Goal: Task Accomplishment & Management: Use online tool/utility

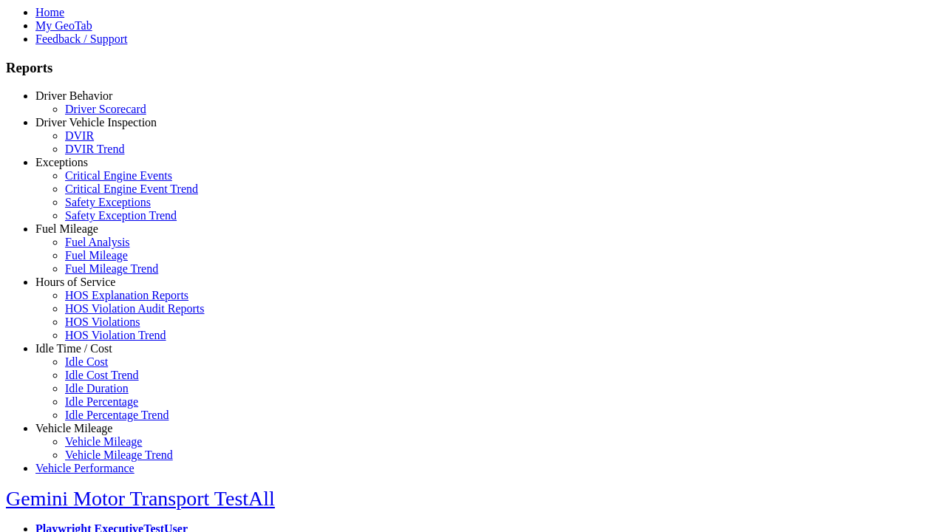
click at [85, 422] on link "Vehicle Mileage" at bounding box center [73, 428] width 77 height 13
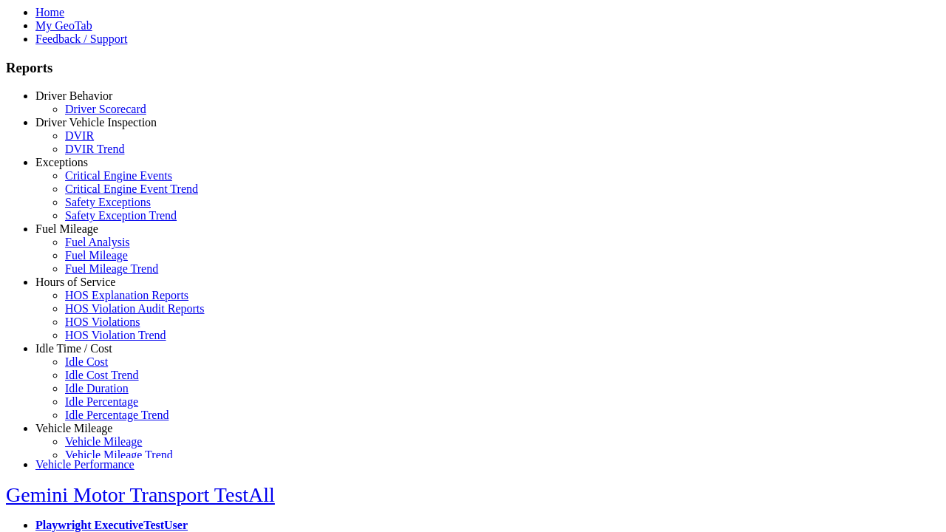
click at [96, 438] on link "Vehicle Mileage" at bounding box center [103, 441] width 77 height 13
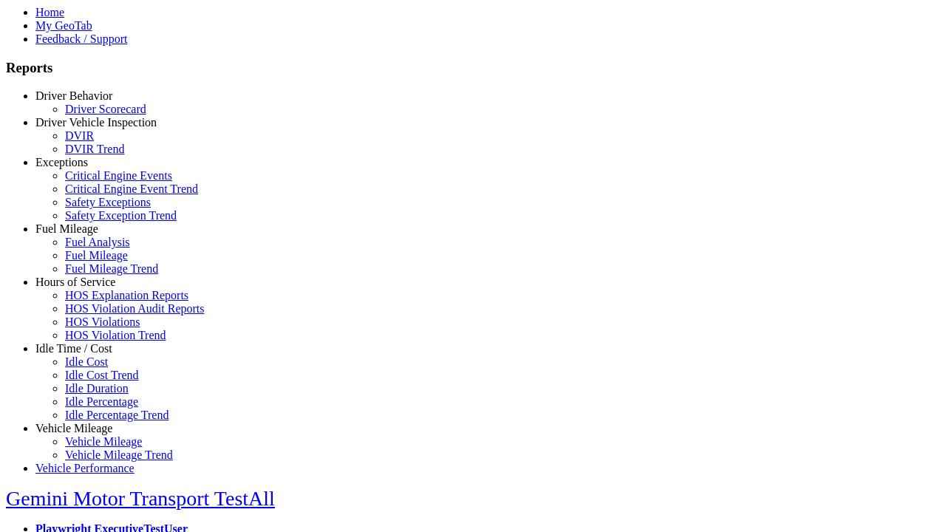
select select "**********"
type input "**********"
